Goal: Task Accomplishment & Management: Use online tool/utility

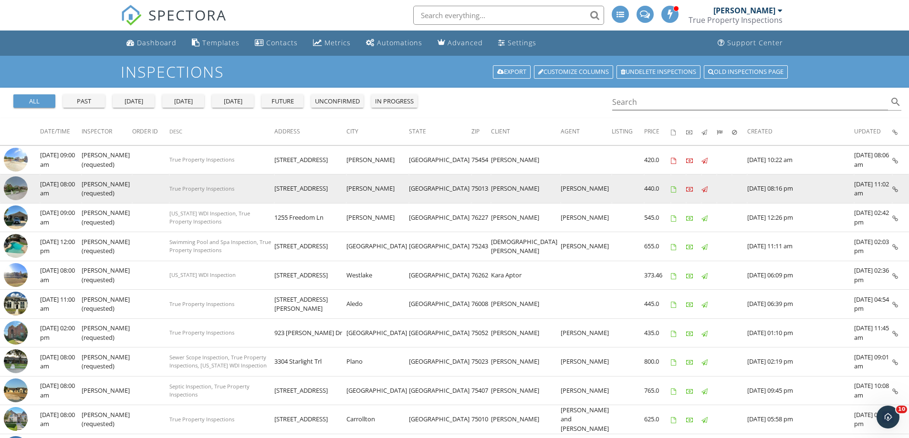
click at [16, 185] on img at bounding box center [16, 189] width 24 height 24
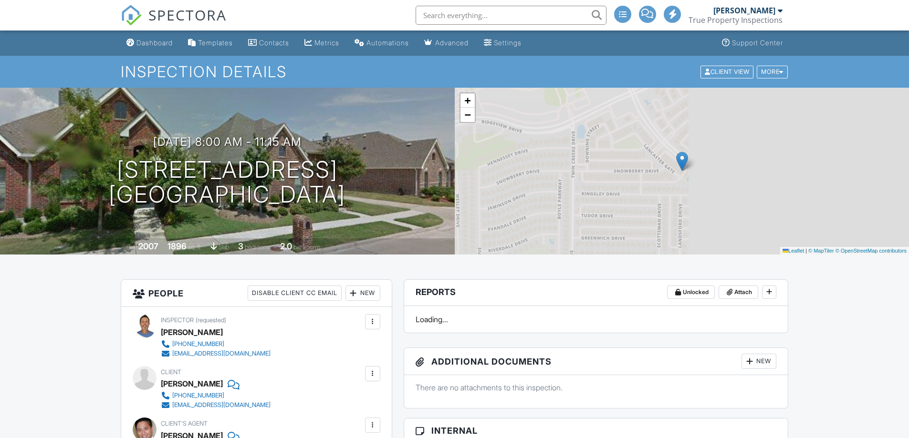
scroll to position [127, 0]
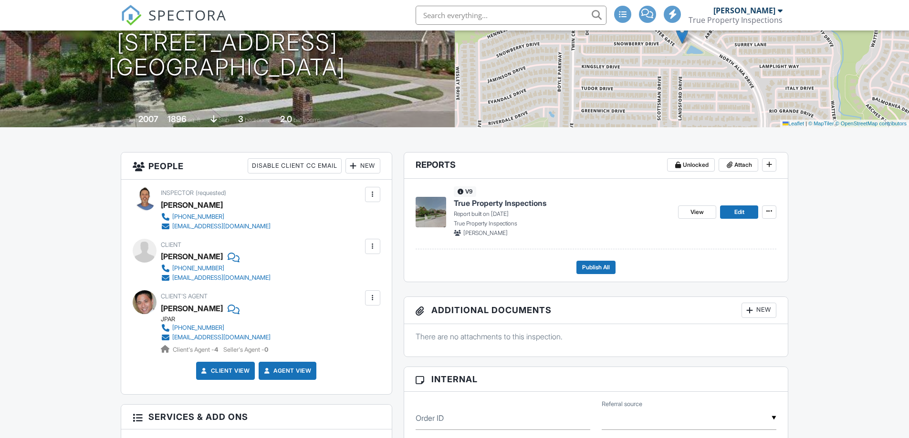
click at [492, 204] on span "True Property Inspections" at bounding box center [500, 203] width 93 height 10
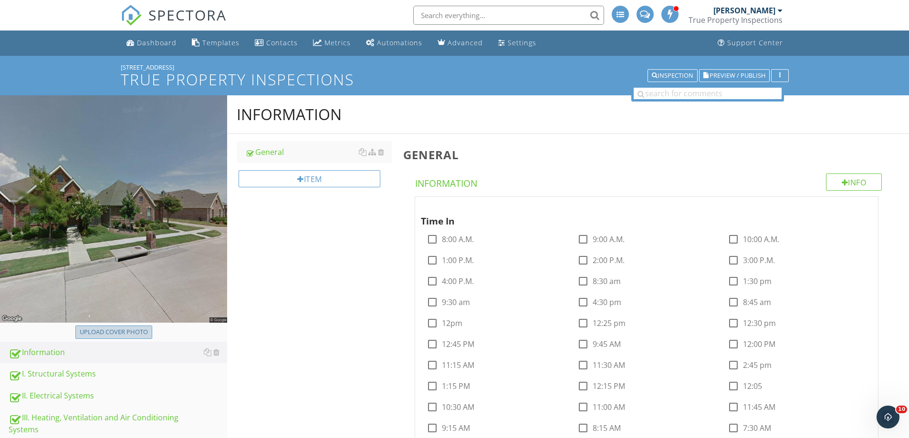
click at [124, 334] on div "Upload cover photo" at bounding box center [114, 333] width 68 height 10
type input "C:\fakepath\IMG_1293.JPG"
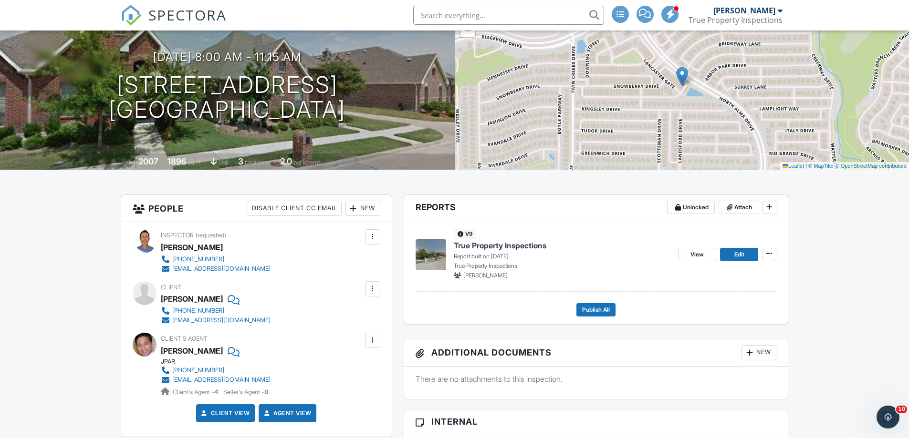
scroll to position [64, 0]
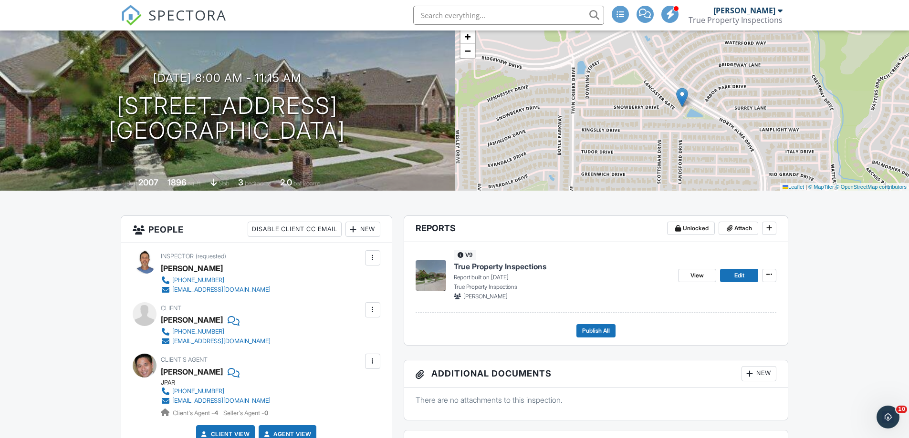
click at [514, 266] on span "True Property Inspections" at bounding box center [500, 266] width 93 height 10
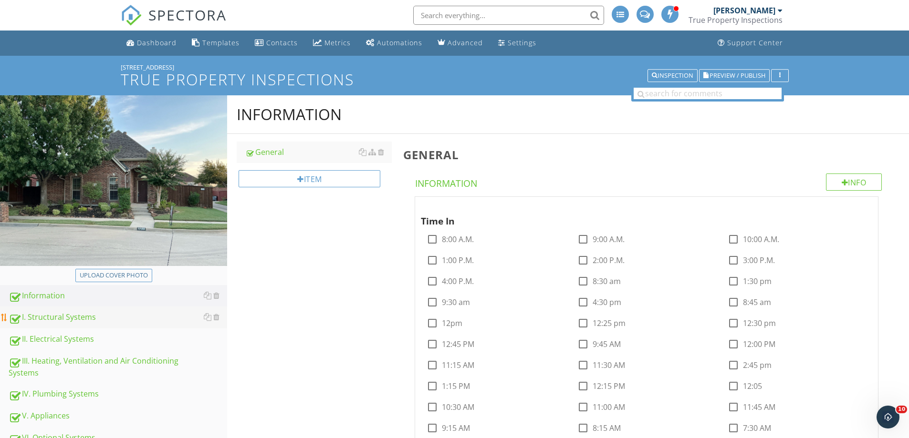
click at [44, 318] on div "I. Structural Systems" at bounding box center [118, 318] width 219 height 12
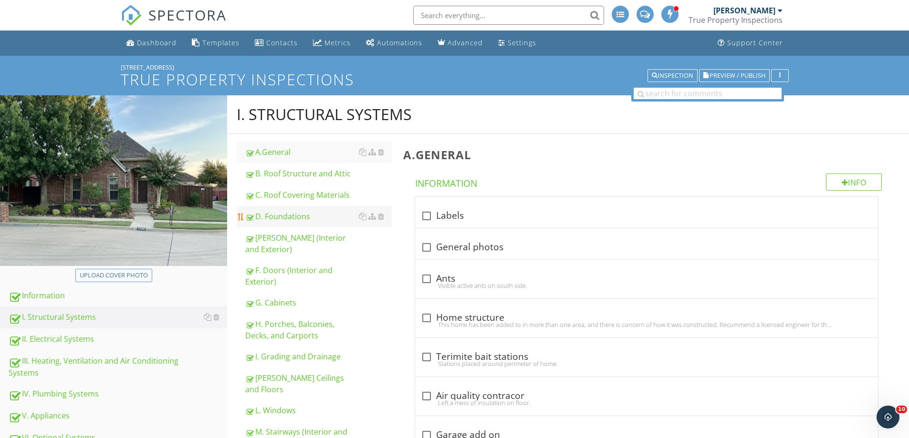
drag, startPoint x: 295, startPoint y: 221, endPoint x: 299, endPoint y: 225, distance: 5.4
click at [295, 221] on div "D. Foundations" at bounding box center [318, 216] width 146 height 11
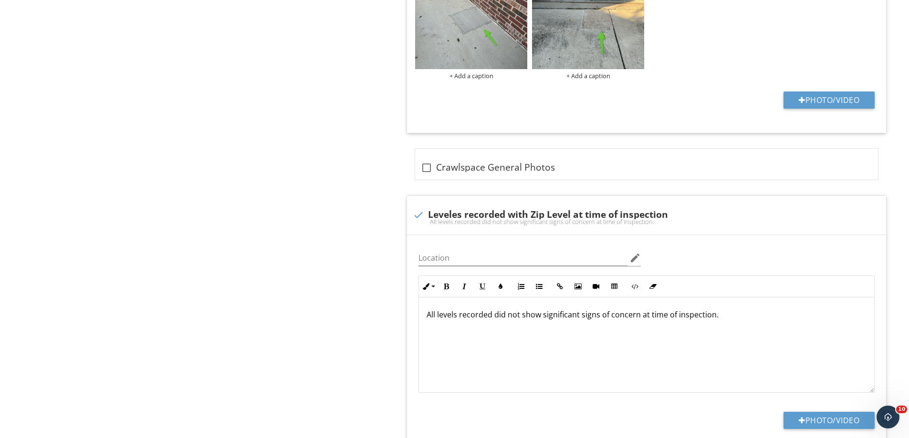
scroll to position [1082, 0]
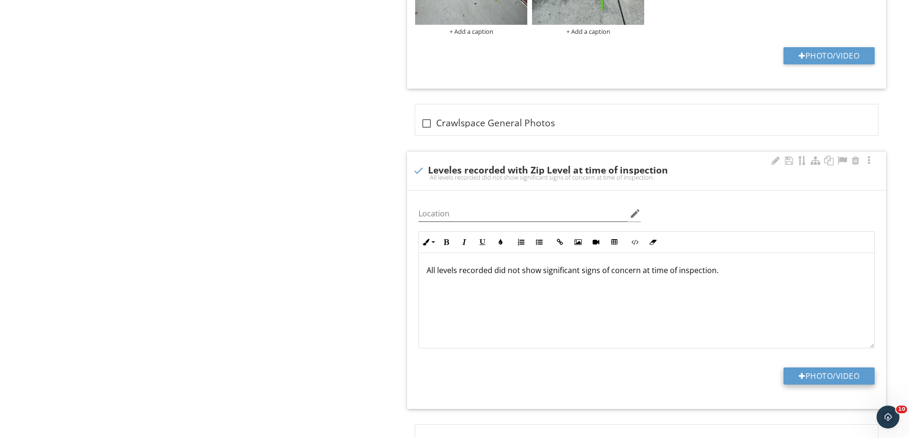
click at [822, 372] on button "Photo/Video" at bounding box center [828, 376] width 91 height 17
type input "C:\fakepath\1708.png"
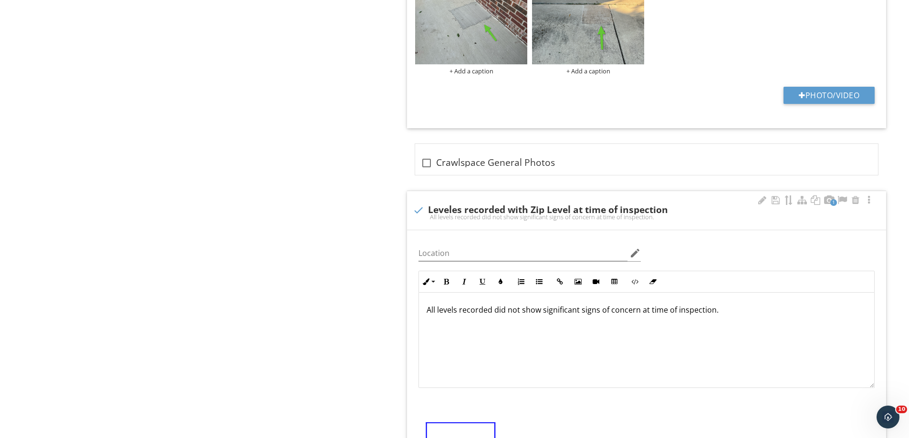
scroll to position [891, 0]
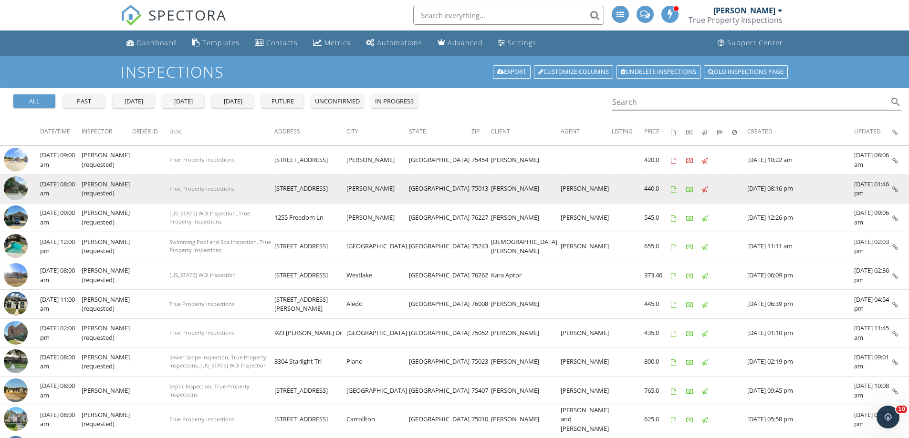
click at [14, 187] on img at bounding box center [16, 189] width 24 height 24
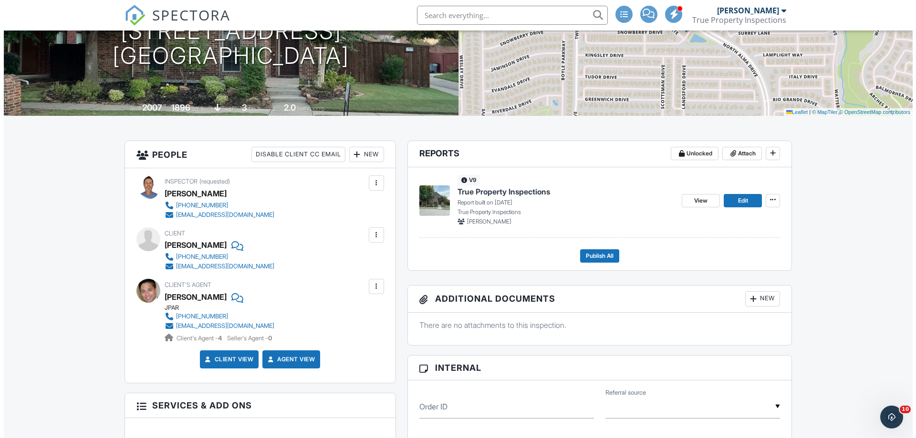
scroll to position [76, 0]
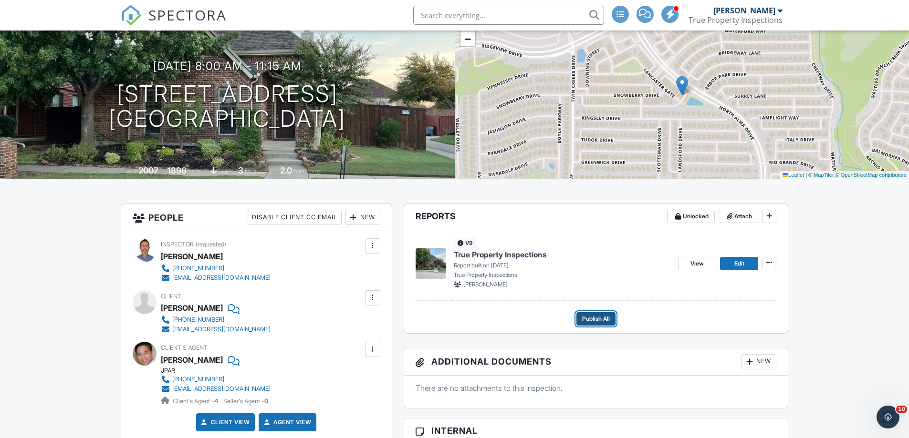
click at [594, 320] on span "Publish All" at bounding box center [596, 319] width 28 height 10
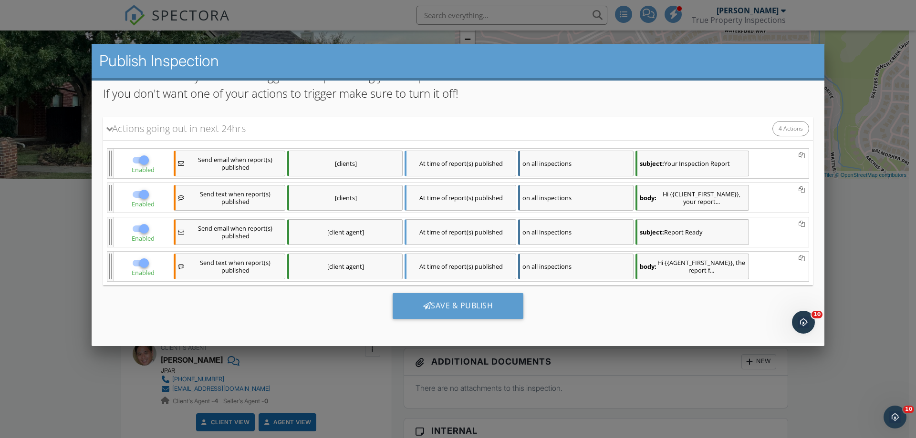
scroll to position [89, 0]
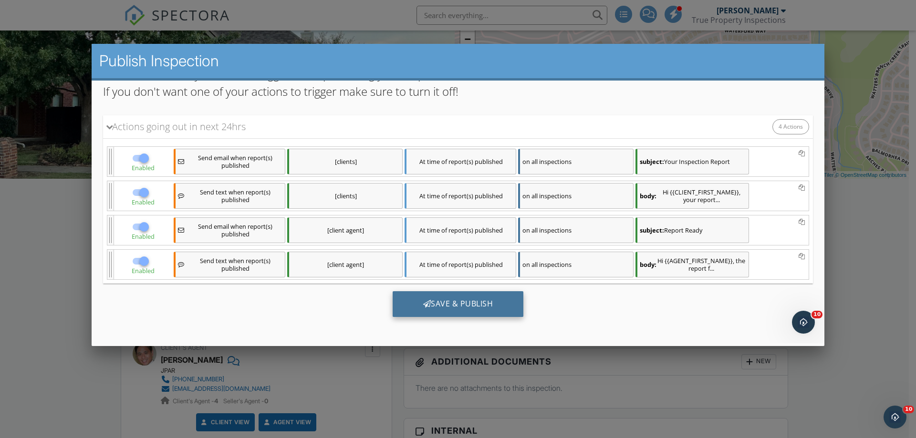
click at [454, 305] on div "Save & Publish" at bounding box center [458, 304] width 131 height 26
